Goal: Task Accomplishment & Management: Manage account settings

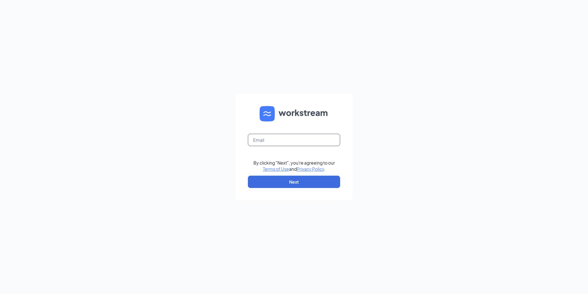
click at [277, 140] on input "text" at bounding box center [294, 140] width 92 height 12
type input "snorman@airucg.com"
click at [270, 178] on button "Next" at bounding box center [294, 181] width 92 height 12
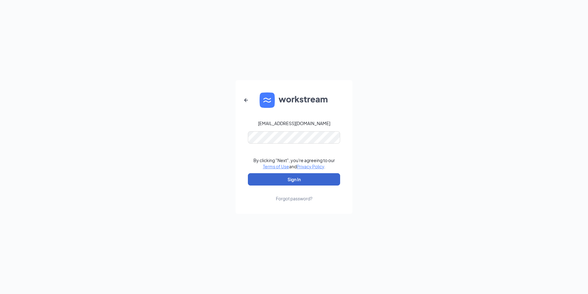
click at [272, 179] on button "Sign In" at bounding box center [294, 179] width 92 height 12
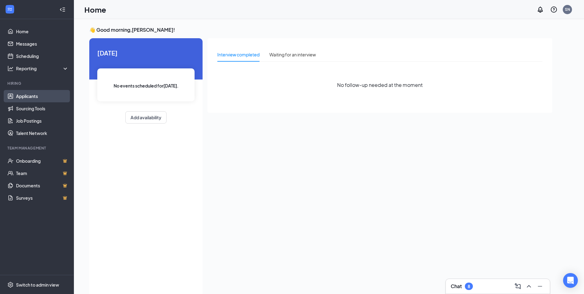
click at [22, 96] on link "Applicants" at bounding box center [42, 96] width 53 height 12
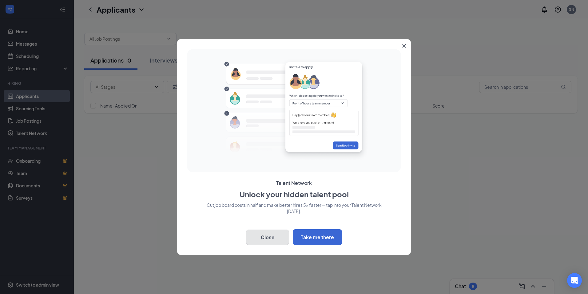
click at [271, 236] on button "Close" at bounding box center [267, 236] width 43 height 15
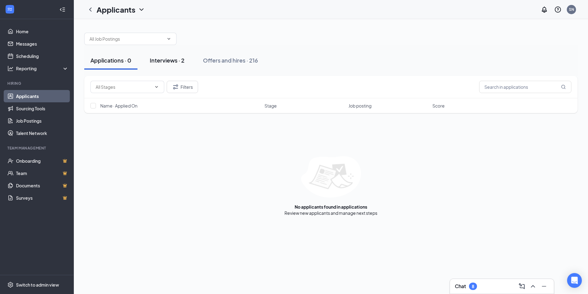
click at [167, 61] on div "Interviews · 2" at bounding box center [167, 60] width 35 height 8
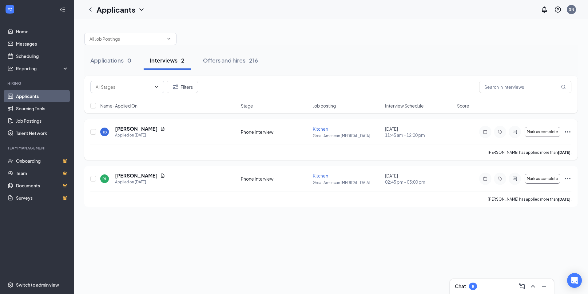
click at [567, 131] on icon "Ellipses" at bounding box center [567, 131] width 7 height 7
click at [403, 240] on div "Applications · 0 Interviews · 2 Offers and hires · 216 Filters Name · Applied O…" at bounding box center [331, 156] width 514 height 274
click at [571, 132] on icon "Ellipses" at bounding box center [567, 131] width 7 height 7
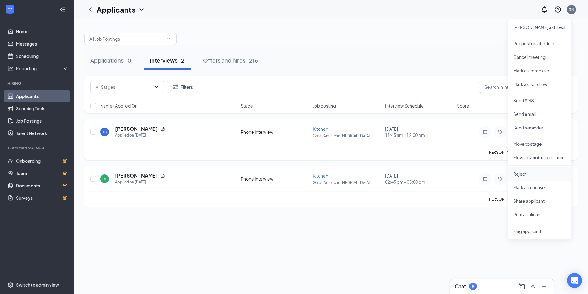
click at [525, 175] on p "Reject" at bounding box center [540, 173] width 53 height 6
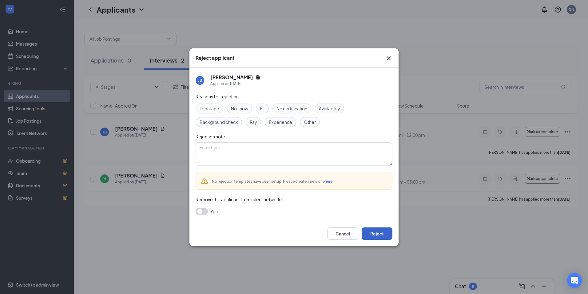
click at [375, 234] on button "Reject" at bounding box center [377, 233] width 31 height 12
